Goal: Information Seeking & Learning: Learn about a topic

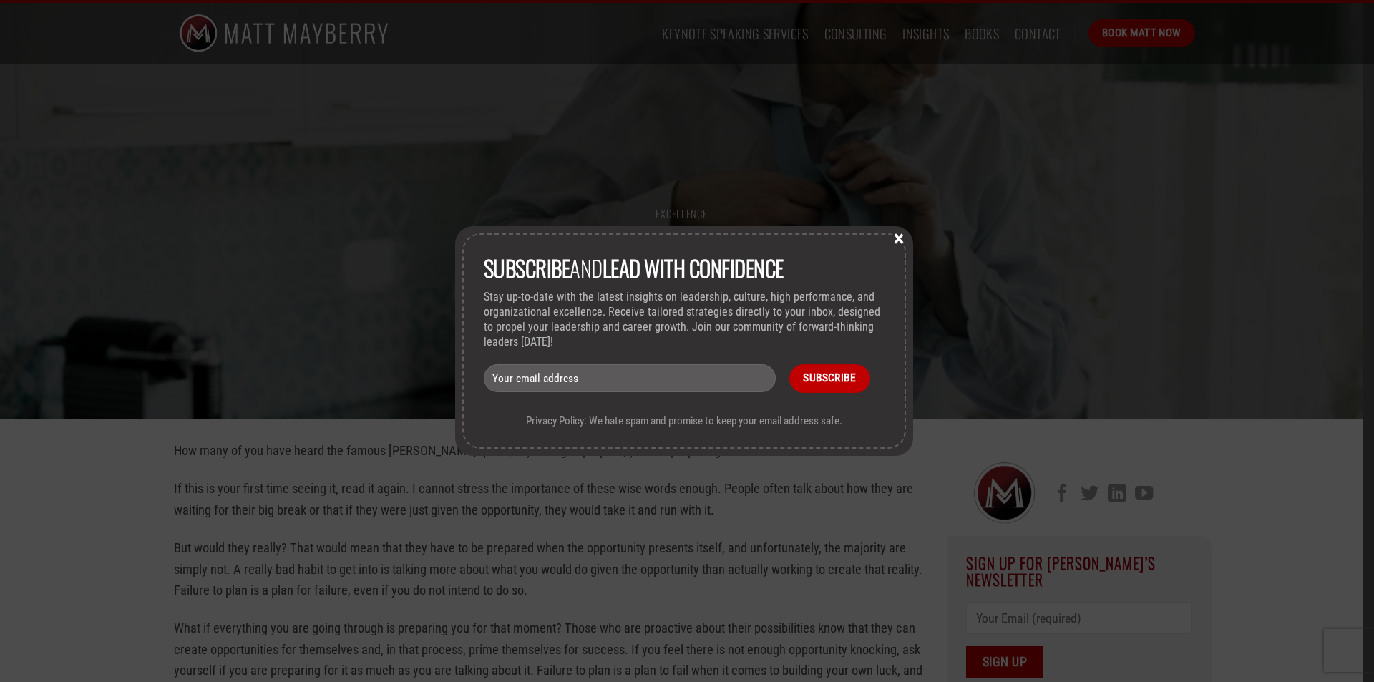
click at [901, 238] on button "×" at bounding box center [898, 237] width 21 height 13
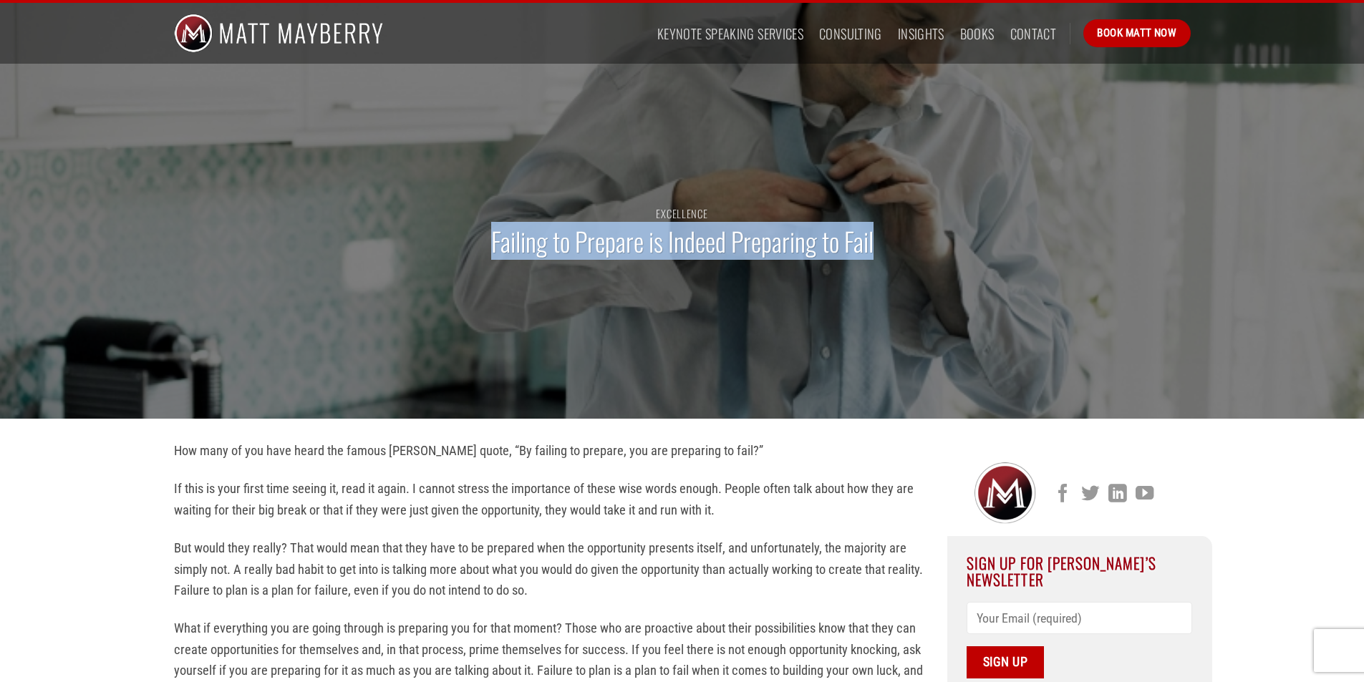
drag, startPoint x: 477, startPoint y: 241, endPoint x: 890, endPoint y: 241, distance: 413.0
click at [890, 241] on div "Excellence Failing to Prepare is Indeed Preparing to Fail" at bounding box center [682, 240] width 1038 height 358
copy h1 "Failing to Prepare is Indeed Preparing to Fail"
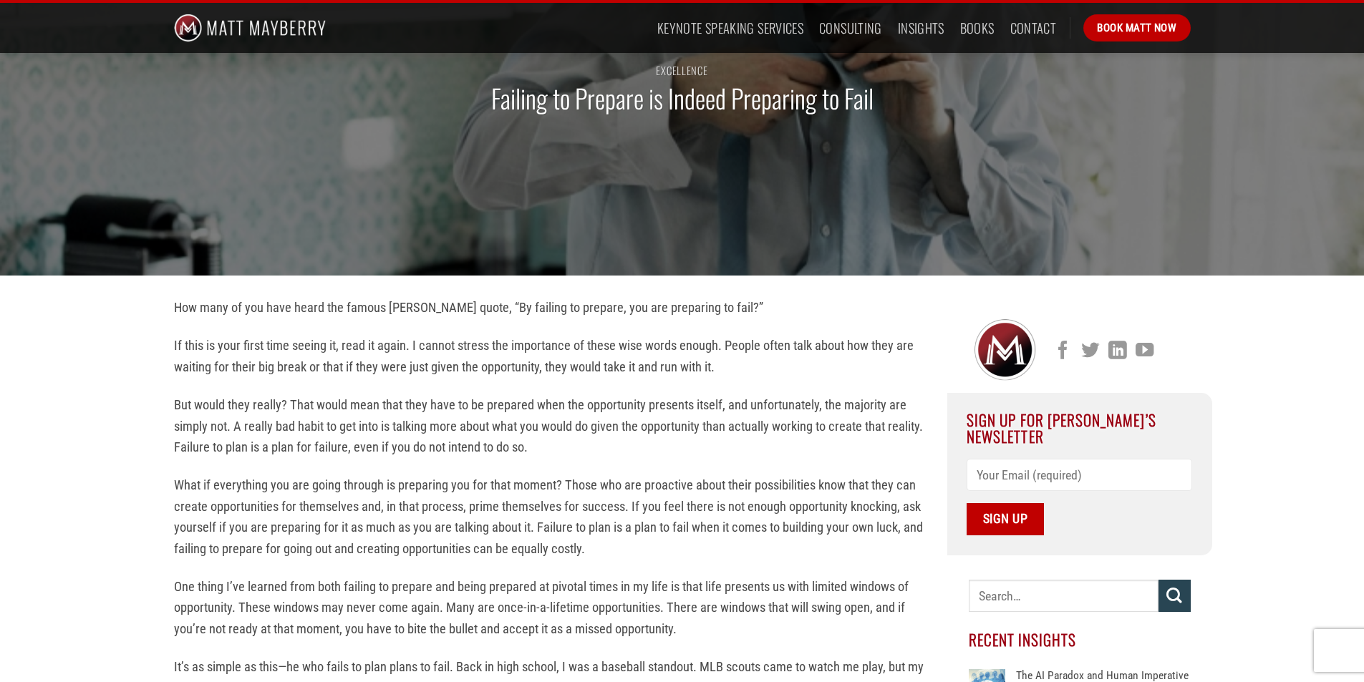
click at [710, 302] on p "How many of you have heard the famous [PERSON_NAME] quote, “By failing to prepa…" at bounding box center [550, 307] width 752 height 21
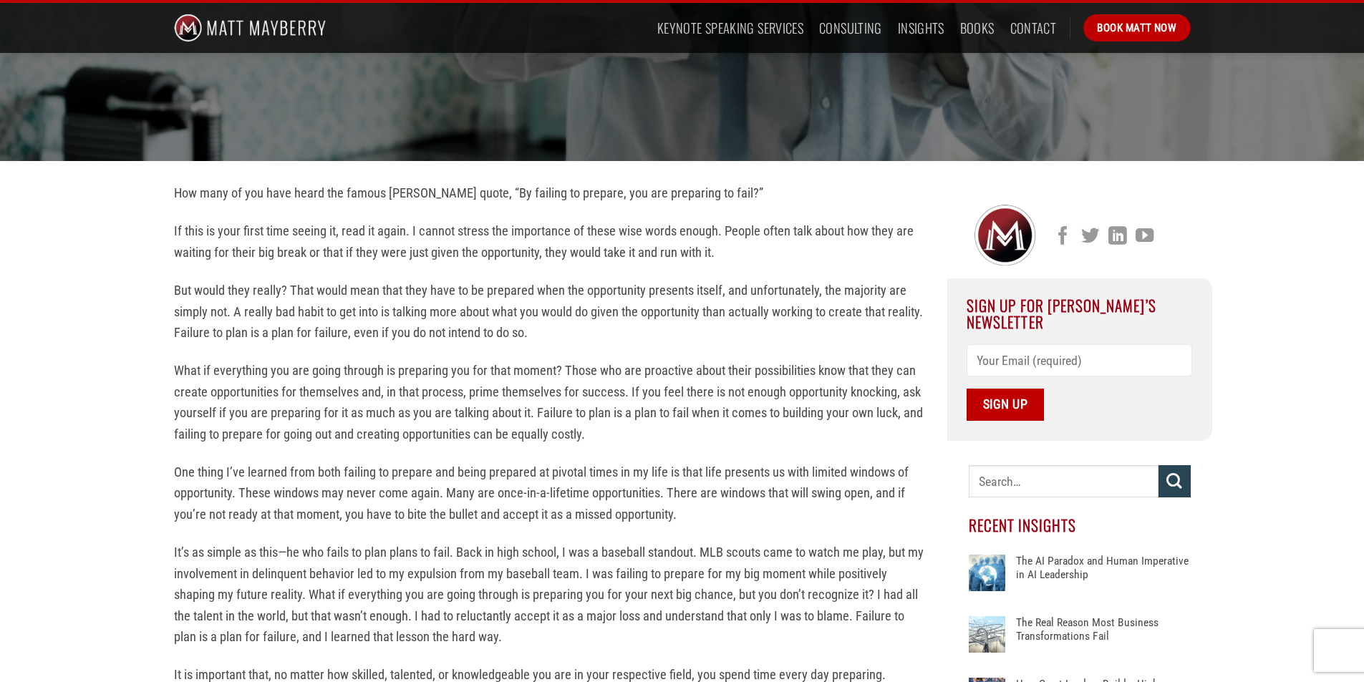
scroll to position [72, 0]
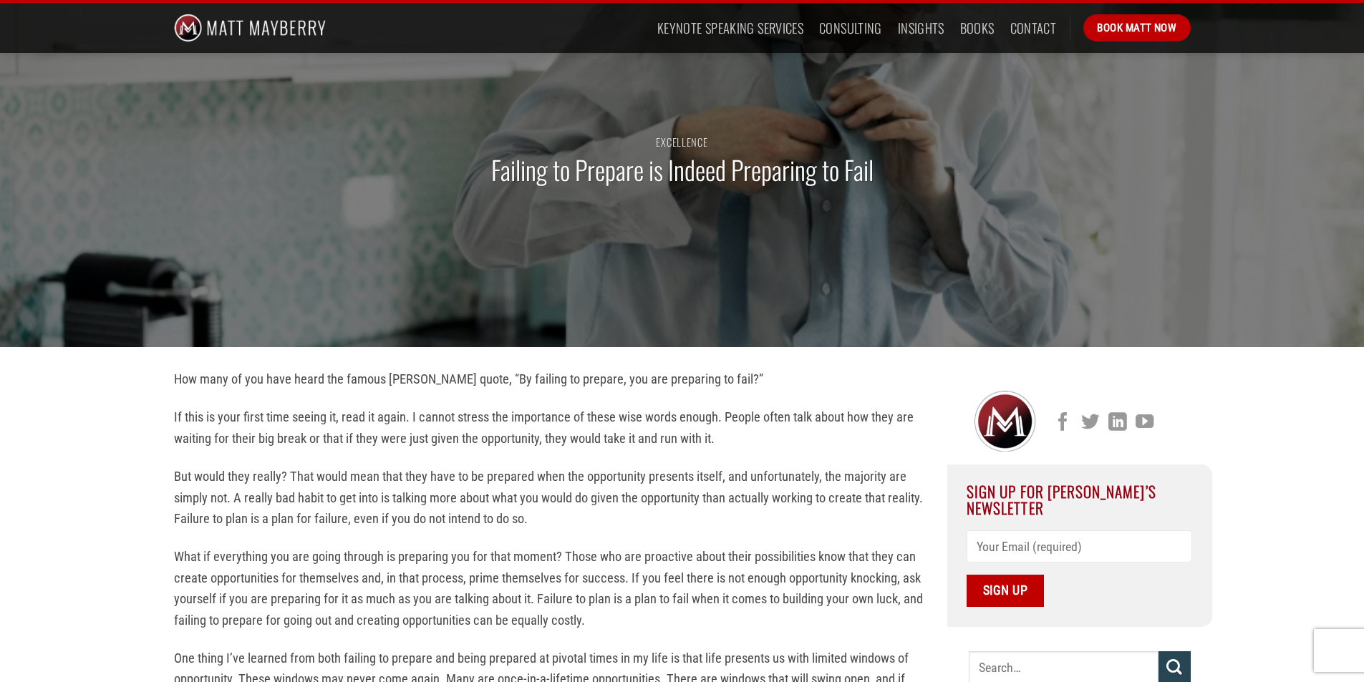
drag, startPoint x: 523, startPoint y: 376, endPoint x: 757, endPoint y: 381, distance: 234.1
click at [757, 381] on p "How many of you have heard the famous [PERSON_NAME] quote, “By failing to prepa…" at bounding box center [550, 379] width 752 height 21
copy p "By failing to prepare, you are preparing to fail"
